Goal: Information Seeking & Learning: Understand process/instructions

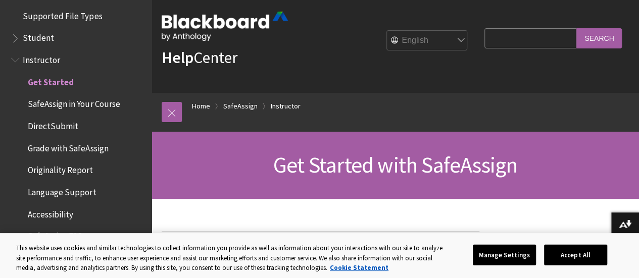
scroll to position [13, 0]
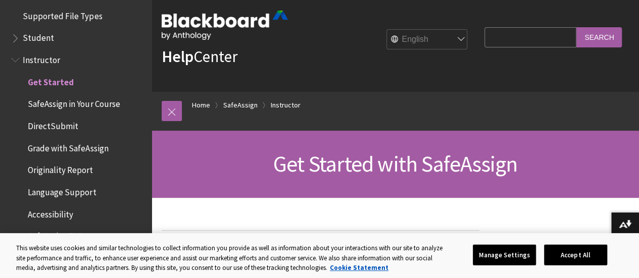
click at [57, 145] on span "Grade with SafeAssign" at bounding box center [68, 147] width 80 height 14
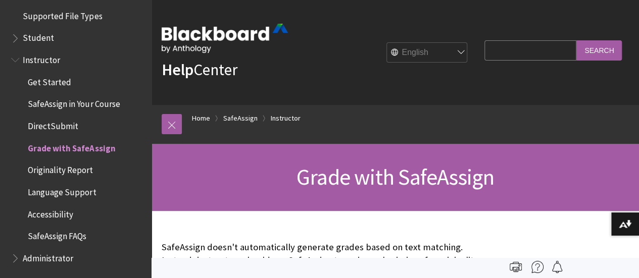
click at [61, 167] on span "Originality Report" at bounding box center [60, 169] width 65 height 14
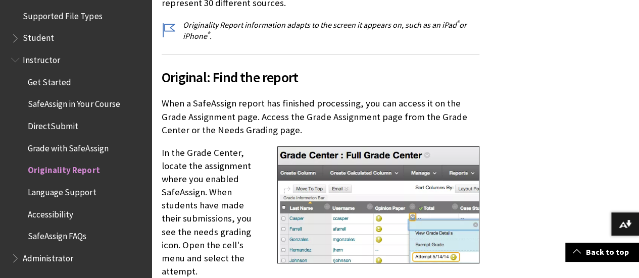
scroll to position [423, 0]
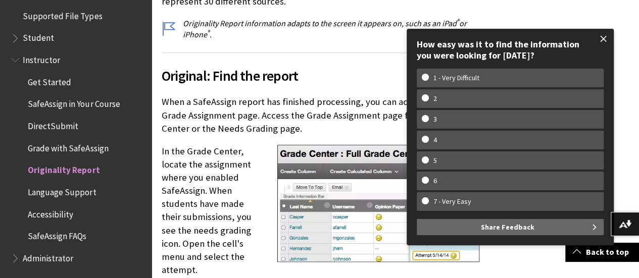
click at [601, 45] on span at bounding box center [603, 38] width 21 height 21
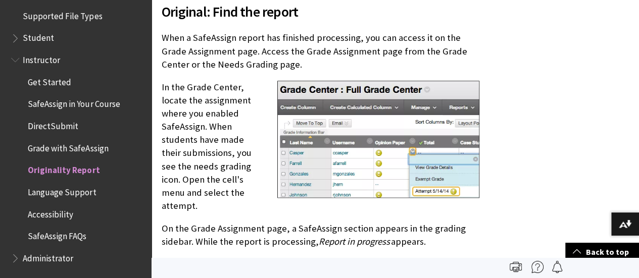
scroll to position [473, 0]
